Goal: Task Accomplishment & Management: Use online tool/utility

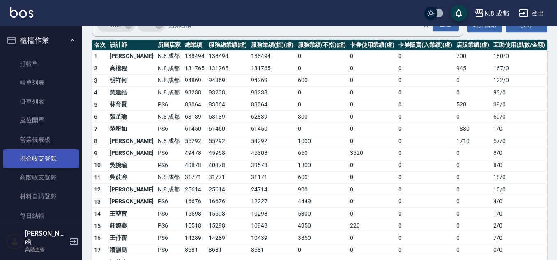
scroll to position [41, 0]
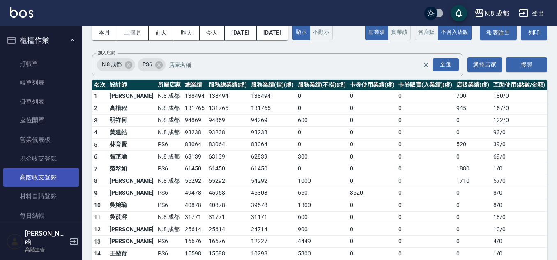
click at [55, 186] on link "高階收支登錄" at bounding box center [41, 177] width 76 height 19
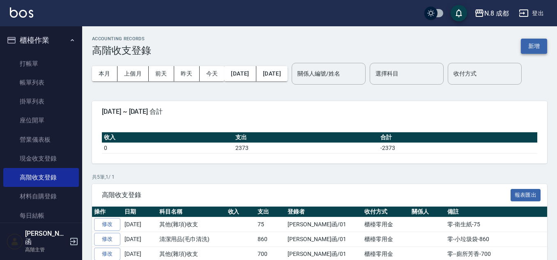
click at [528, 44] on button "新增" at bounding box center [534, 46] width 26 height 15
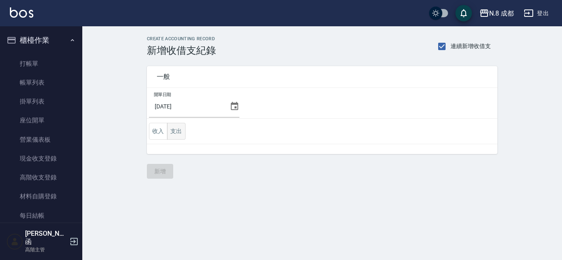
click at [176, 126] on button "支出" at bounding box center [176, 131] width 18 height 17
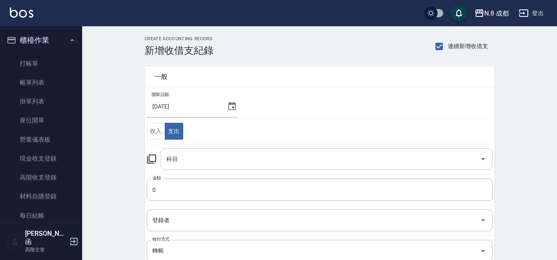
click at [203, 153] on input "科目" at bounding box center [320, 159] width 312 height 14
click at [281, 130] on td "收入 支出" at bounding box center [320, 131] width 350 height 25
click at [182, 162] on input "科目" at bounding box center [320, 159] width 312 height 14
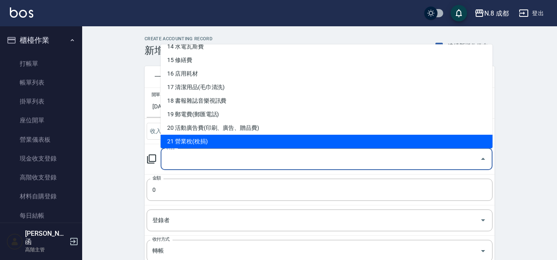
scroll to position [157, 0]
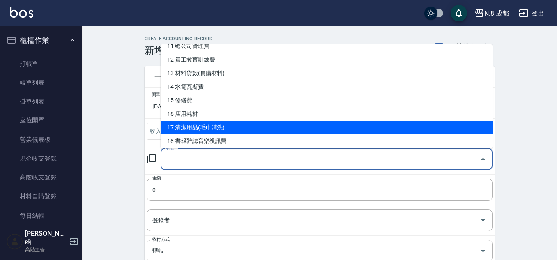
click at [248, 126] on li "17 清潔用品(毛巾清洗)" at bounding box center [327, 128] width 332 height 14
type input "17 清潔用品(毛巾清洗)"
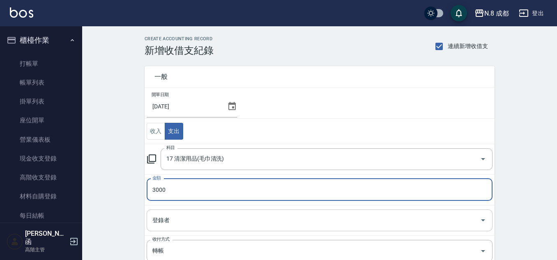
type input "3000"
click at [176, 220] on input "登錄者" at bounding box center [313, 220] width 326 height 14
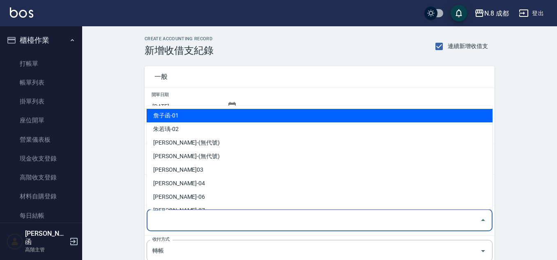
click at [178, 119] on li "詹子函-01" at bounding box center [320, 116] width 346 height 14
type input "詹子函-01"
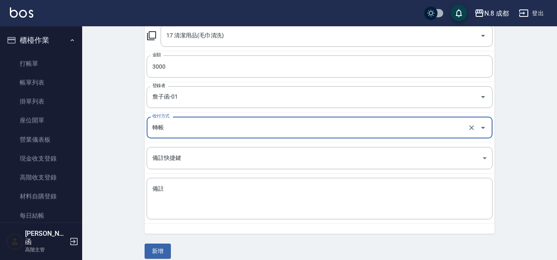
scroll to position [132, 0]
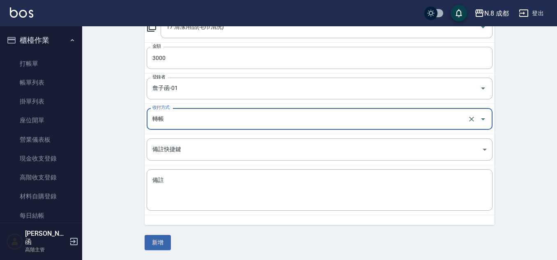
click at [177, 118] on input "轉帳" at bounding box center [308, 119] width 316 height 14
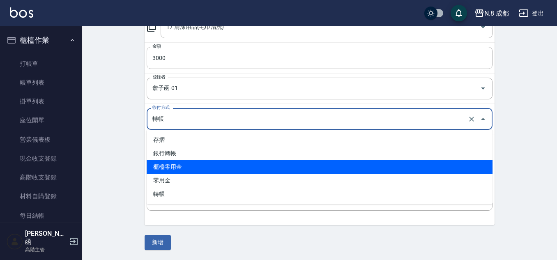
click at [193, 165] on li "櫃檯零用金" at bounding box center [320, 167] width 346 height 14
type input "櫃檯零用金"
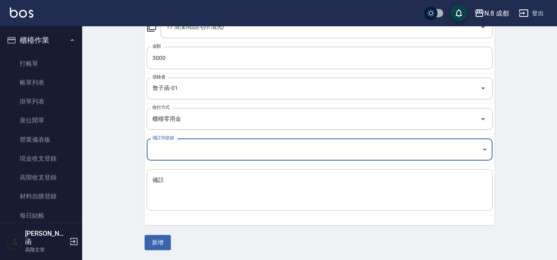
click at [201, 183] on textarea "備註" at bounding box center [320, 190] width 335 height 28
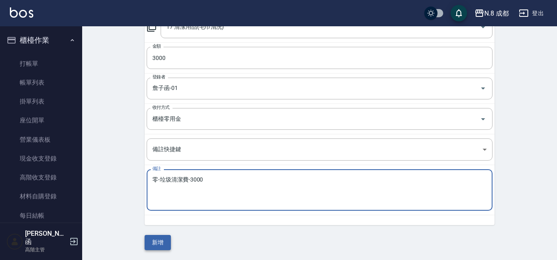
type textarea "零-垃圾清潔費-3000"
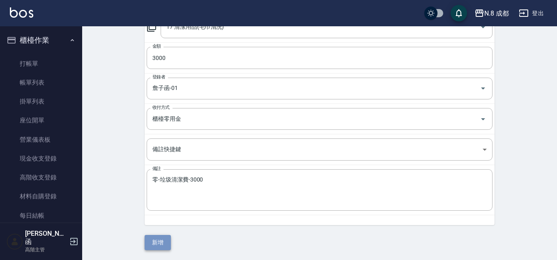
click at [156, 240] on button "新增" at bounding box center [158, 242] width 26 height 15
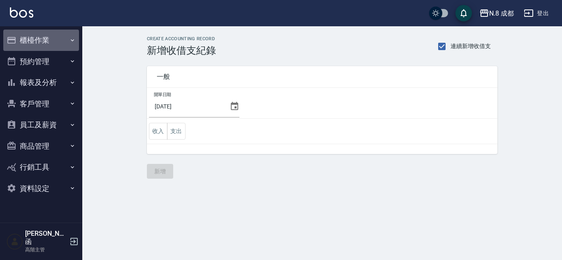
click at [42, 46] on button "櫃檯作業" at bounding box center [41, 40] width 76 height 21
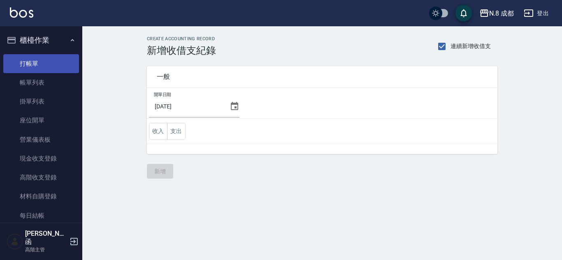
click at [48, 64] on link "打帳單" at bounding box center [41, 63] width 76 height 19
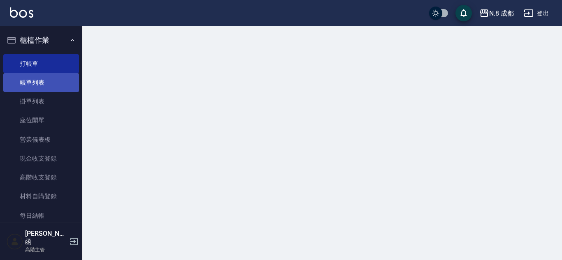
click at [53, 80] on link "帳單列表" at bounding box center [41, 82] width 76 height 19
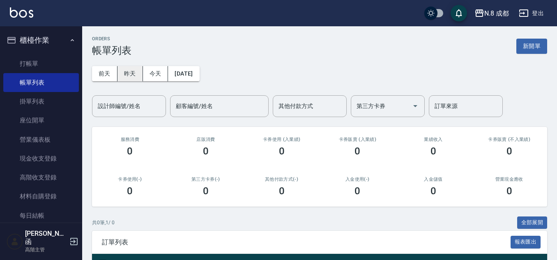
click at [127, 70] on button "昨天" at bounding box center [130, 73] width 25 height 15
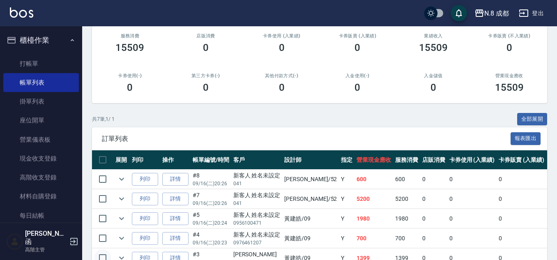
scroll to position [190, 0]
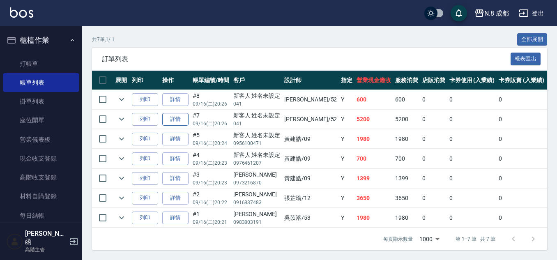
click at [175, 114] on link "詳情" at bounding box center [175, 119] width 26 height 13
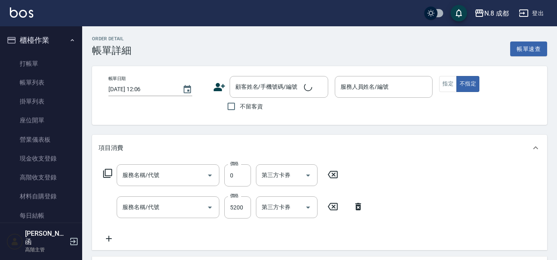
type input "2025/09/16 20:26"
type input "[PERSON_NAME]-52"
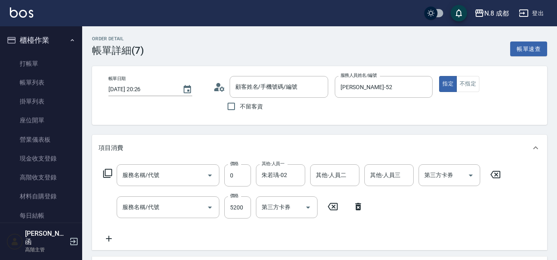
type input "互助6點(6)"
type input "日系染髮(L)(041)"
type input "新客人 姓名未設定/041/null"
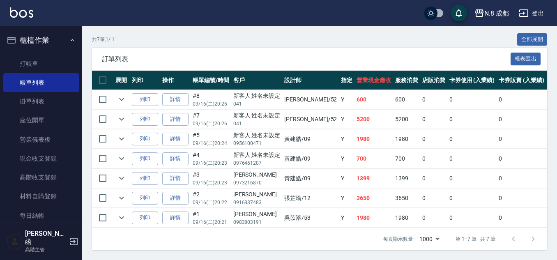
scroll to position [190, 0]
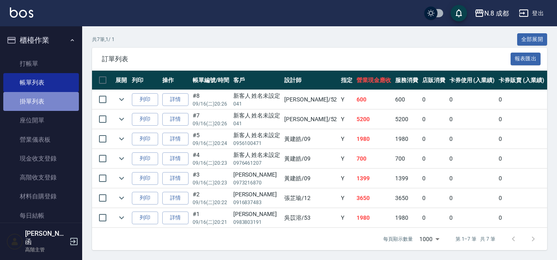
click at [42, 98] on link "掛單列表" at bounding box center [41, 101] width 76 height 19
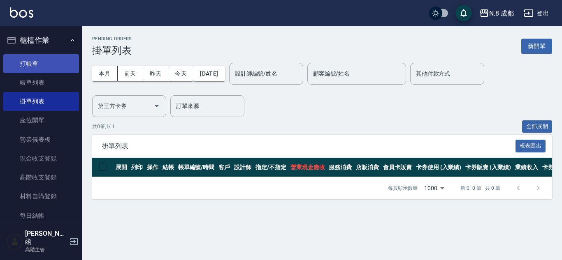
click at [65, 63] on link "打帳單" at bounding box center [41, 63] width 76 height 19
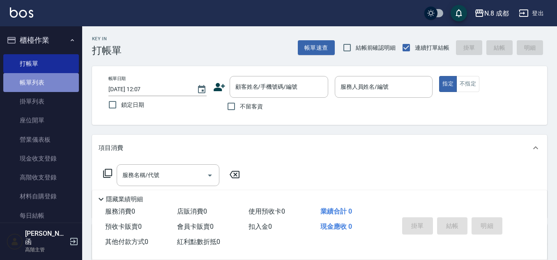
click at [55, 79] on link "帳單列表" at bounding box center [41, 82] width 76 height 19
